Goal: Transaction & Acquisition: Book appointment/travel/reservation

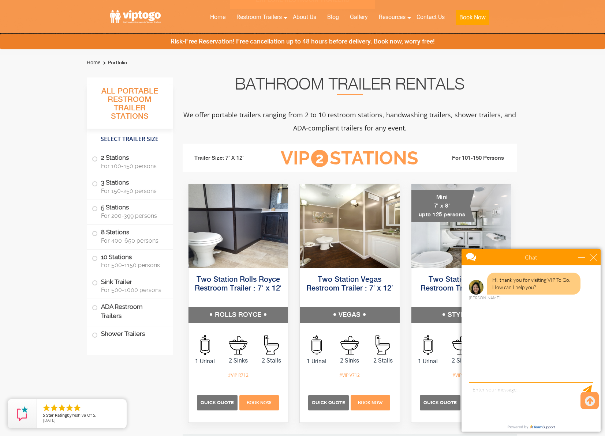
scroll to position [230, 0]
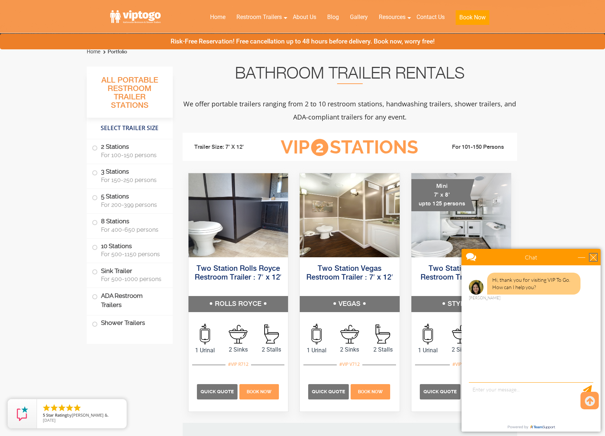
click at [592, 254] on div "close" at bounding box center [592, 257] width 7 height 7
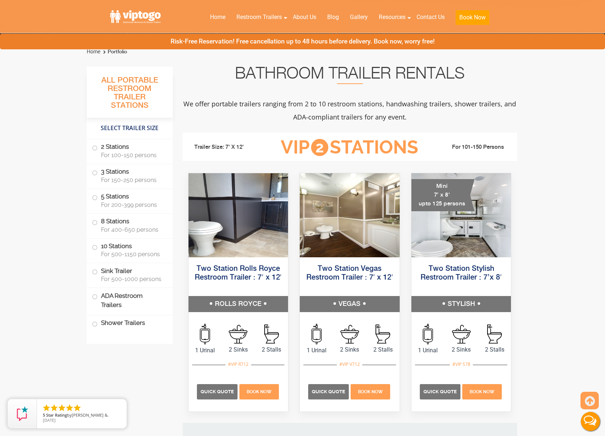
scroll to position [0, 0]
click at [95, 147] on span at bounding box center [94, 148] width 3 height 3
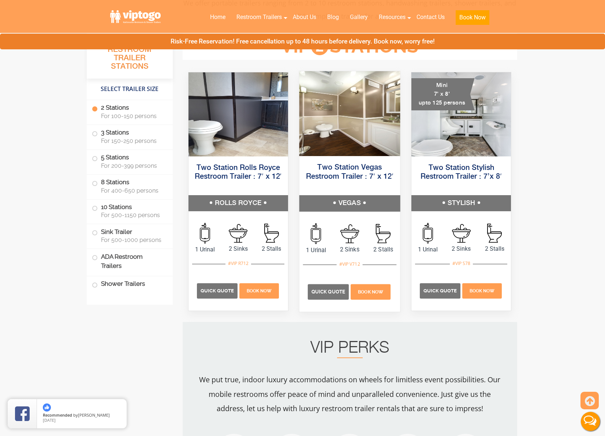
scroll to position [333, 0]
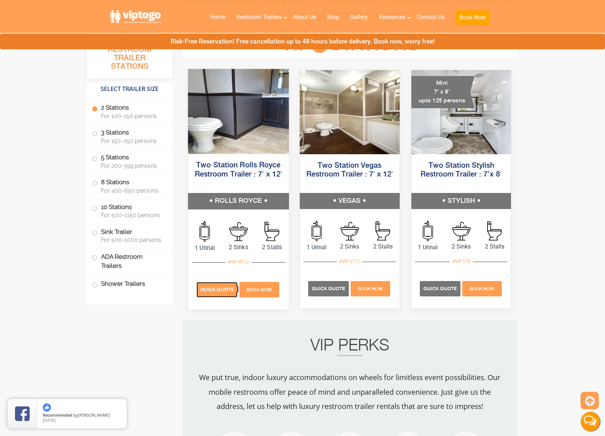
click at [208, 287] on span "Quick Quote" at bounding box center [217, 289] width 34 height 5
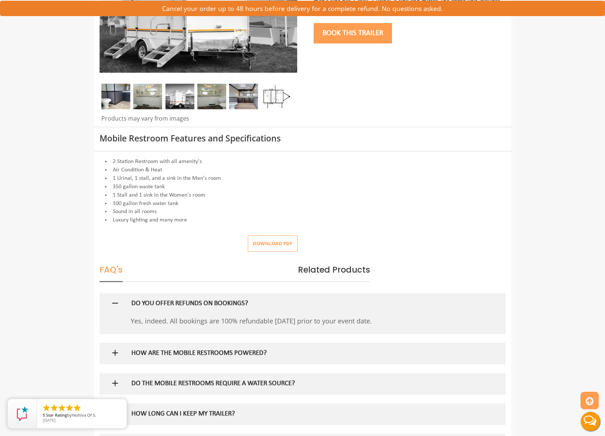
scroll to position [236, 0]
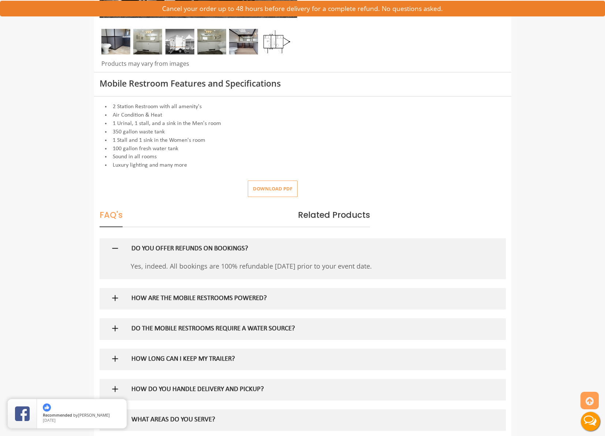
click at [143, 319] on div "DO THE MOBILE RESTROOMS REQUIRE A WATER SOURCE?" at bounding box center [290, 329] width 329 height 21
click at [143, 326] on h5 "DO THE MOBILE RESTROOMS REQUIRE A WATER SOURCE?" at bounding box center [290, 330] width 318 height 8
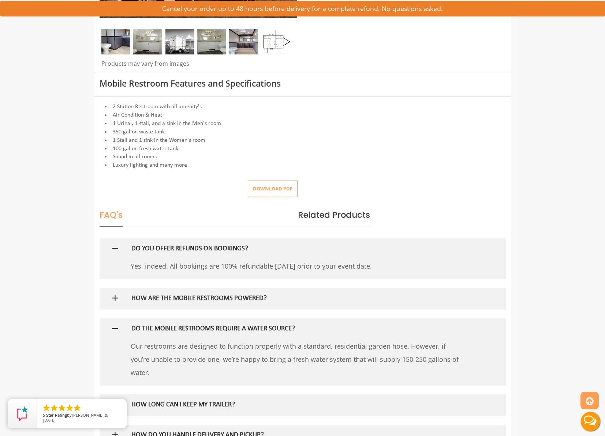
click at [143, 326] on h5 "DO THE MOBILE RESTROOMS REQUIRE A WATER SOURCE?" at bounding box center [290, 330] width 318 height 8
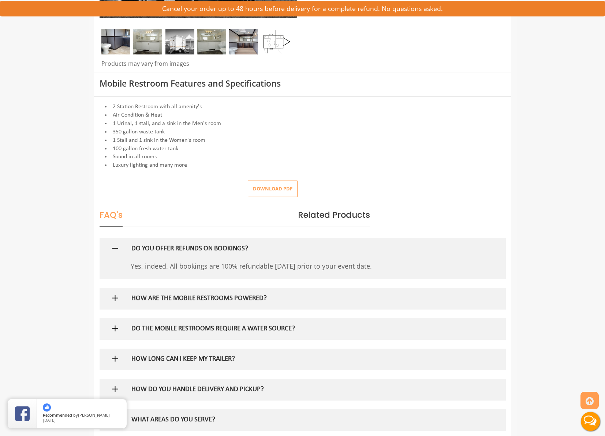
click at [169, 298] on h5 "HOW ARE THE MOBILE RESTROOMS POWERED?" at bounding box center [290, 299] width 318 height 8
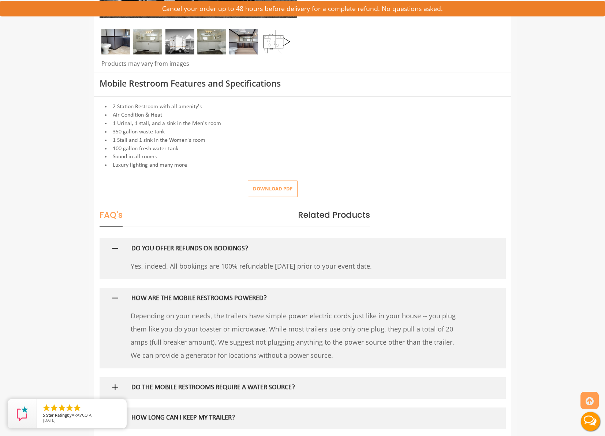
click at [169, 298] on h5 "HOW ARE THE MOBILE RESTROOMS POWERED?" at bounding box center [290, 299] width 318 height 8
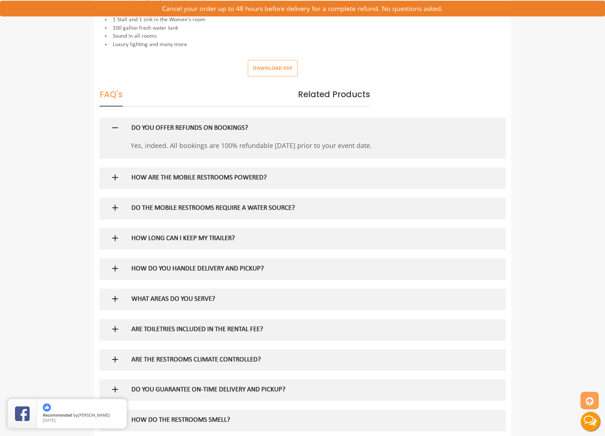
scroll to position [357, 0]
click at [121, 267] on div at bounding box center [302, 269] width 395 height 21
click at [117, 270] on img at bounding box center [114, 268] width 9 height 9
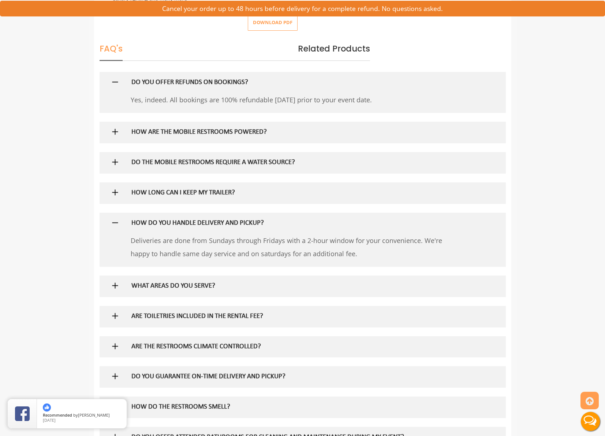
scroll to position [429, 0]
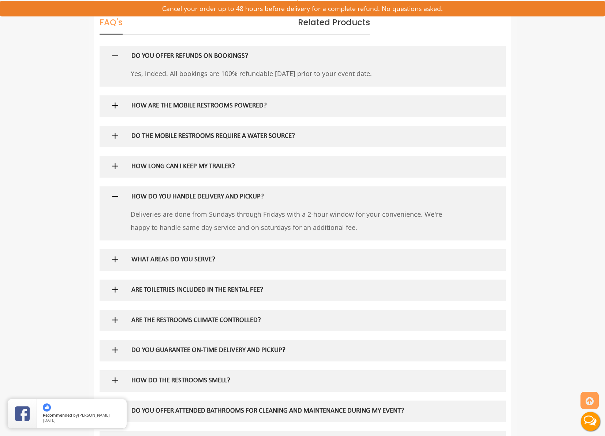
click at [113, 259] on img at bounding box center [114, 259] width 9 height 9
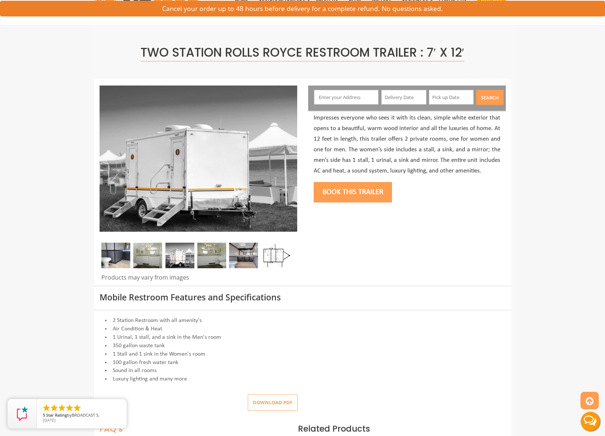
scroll to position [5, 0]
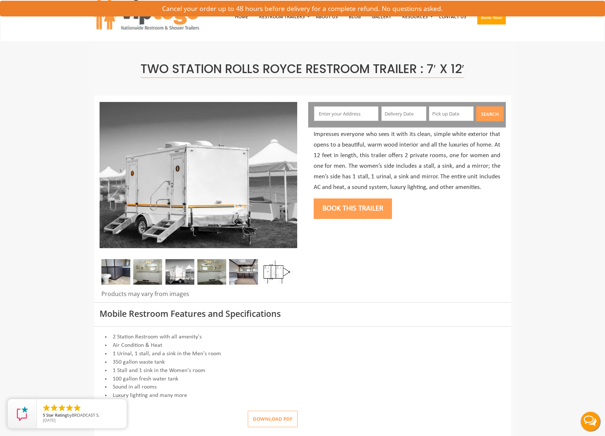
click at [363, 110] on input "text" at bounding box center [346, 113] width 64 height 15
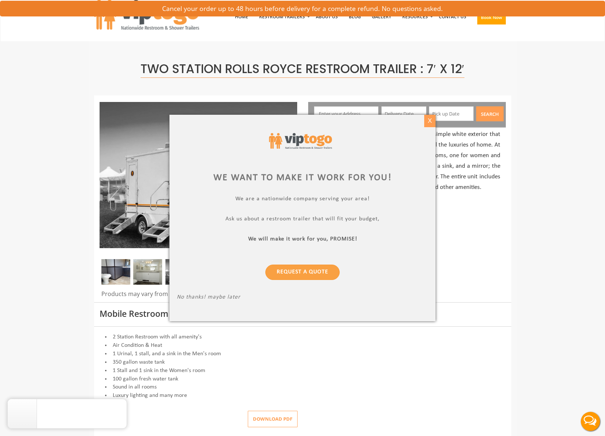
click at [432, 120] on div "X" at bounding box center [429, 121] width 11 height 12
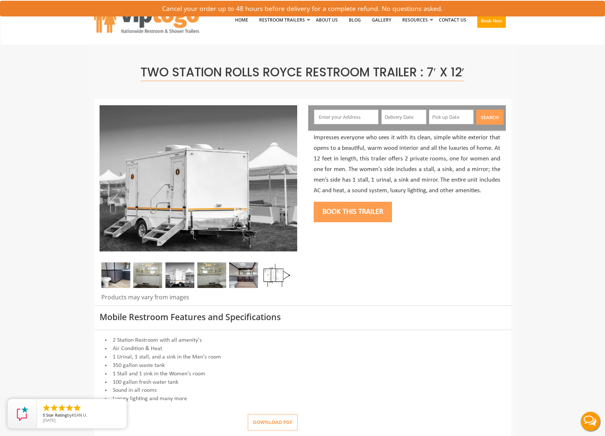
scroll to position [0, 0]
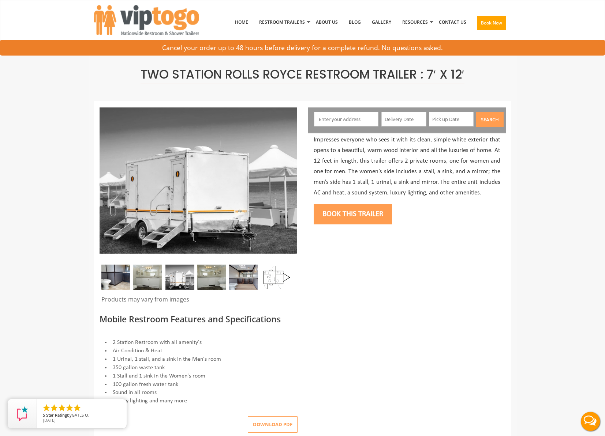
click at [353, 115] on input "text" at bounding box center [346, 119] width 64 height 15
paste input "251 White Lake Road, Sparta NJ"
type input "251 White Lake Road, Sparta, NJ, USA"
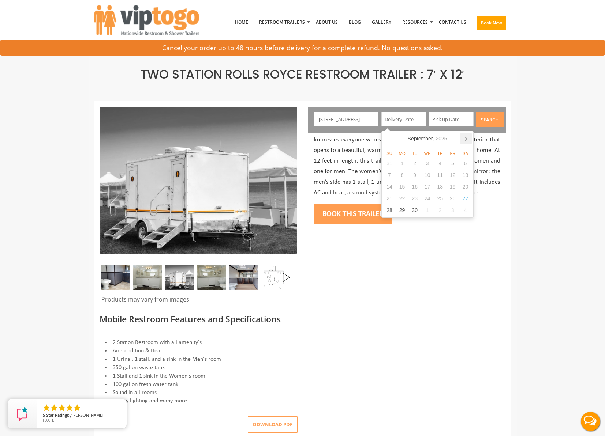
click at [466, 139] on icon at bounding box center [466, 139] width 12 height 12
click at [455, 177] on div "7" at bounding box center [452, 175] width 13 height 12
type input "11/07/2025"
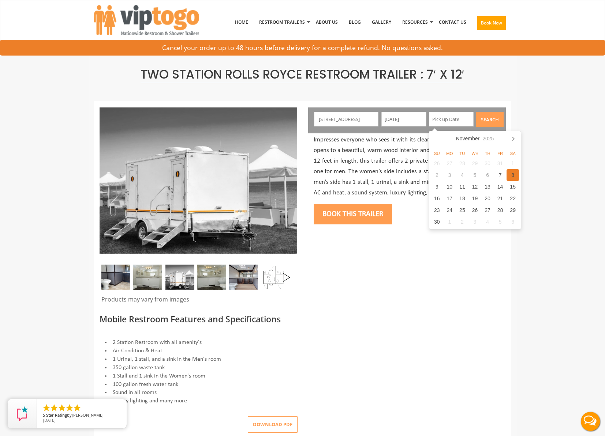
click at [509, 177] on div "8" at bounding box center [512, 175] width 13 height 12
click at [436, 187] on div "9" at bounding box center [436, 187] width 13 height 12
type input "11/09/2025"
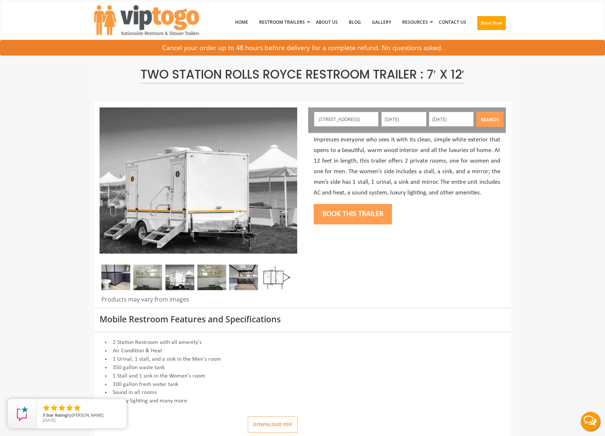
click at [489, 120] on button "Search" at bounding box center [489, 119] width 27 height 15
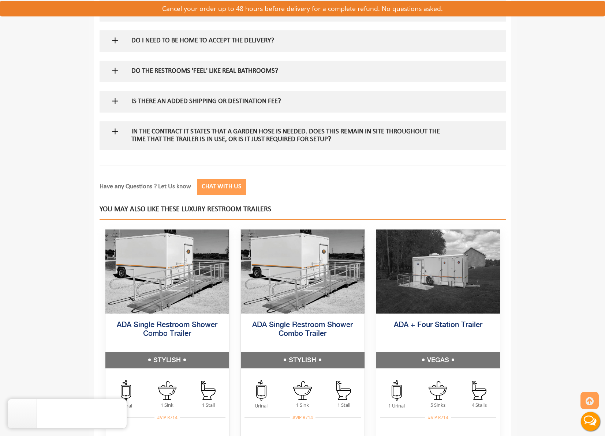
scroll to position [986, 0]
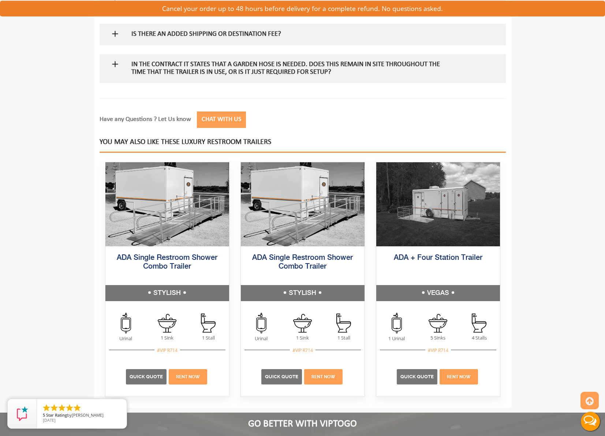
click at [227, 121] on button "Chat with Us" at bounding box center [221, 120] width 49 height 16
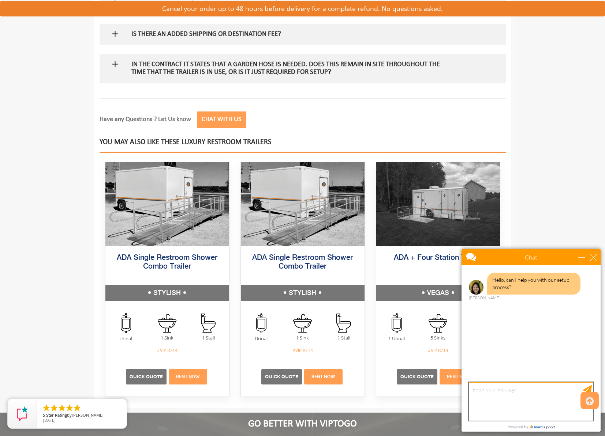
click at [518, 388] on textarea "type your message" at bounding box center [531, 402] width 124 height 38
click at [597, 257] on div "Chat" at bounding box center [530, 257] width 139 height 16
click at [595, 255] on div "close" at bounding box center [592, 257] width 7 height 7
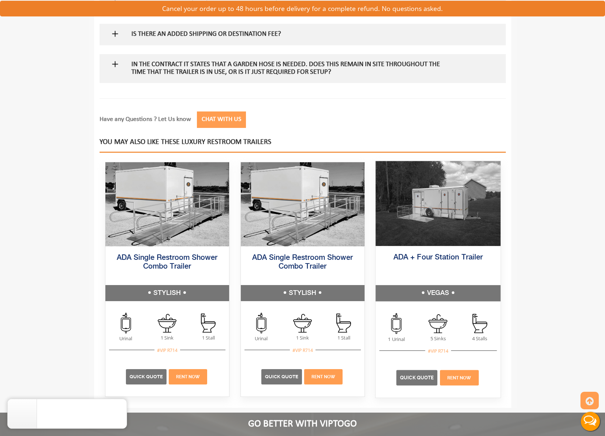
scroll to position [0, 0]
